Goal: Information Seeking & Learning: Learn about a topic

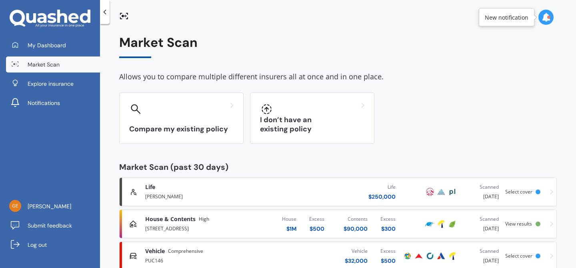
scroll to position [20, 0]
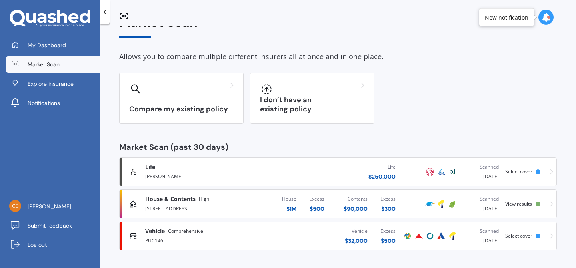
click at [528, 199] on div "House & Contents High 5A Truro Road, Sandringham, Auckland 1025 House $ 1M Exce…" at bounding box center [338, 204] width 431 height 24
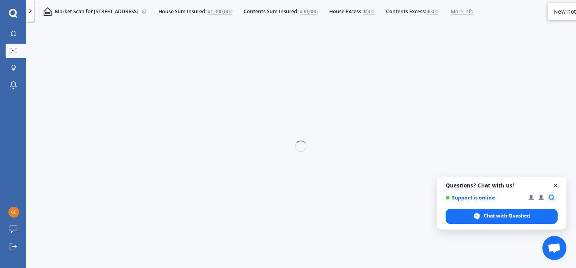
click at [555, 187] on span "Close chat" at bounding box center [556, 186] width 10 height 10
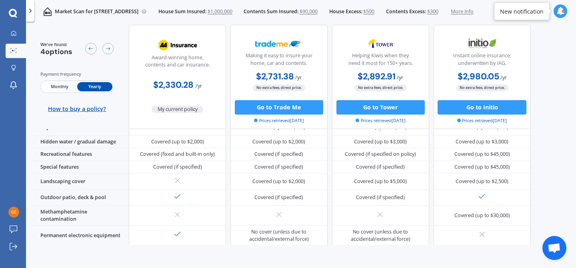
scroll to position [181, 0]
